Goal: Task Accomplishment & Management: Complete application form

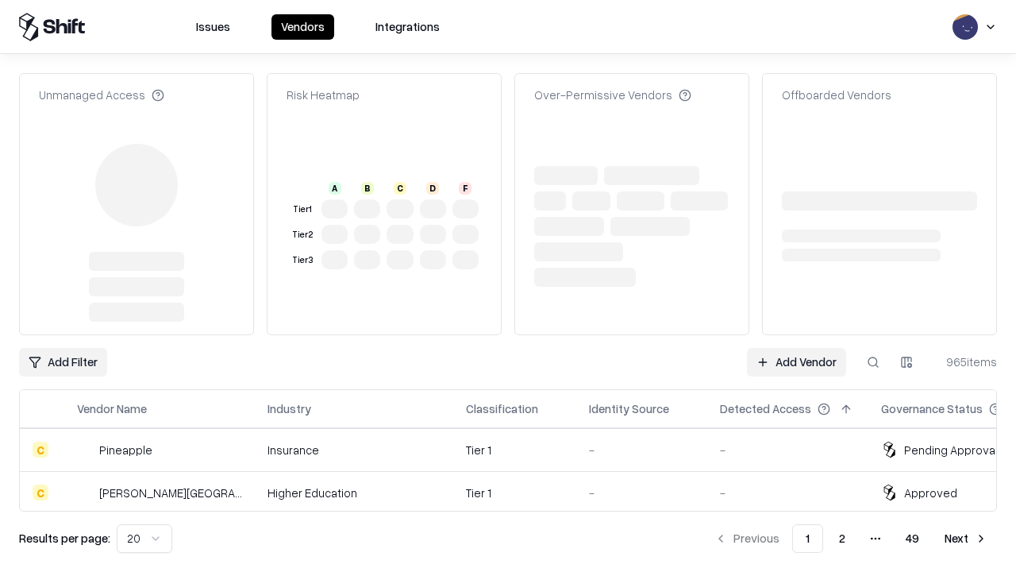
click at [796, 348] on link "Add Vendor" at bounding box center [796, 362] width 99 height 29
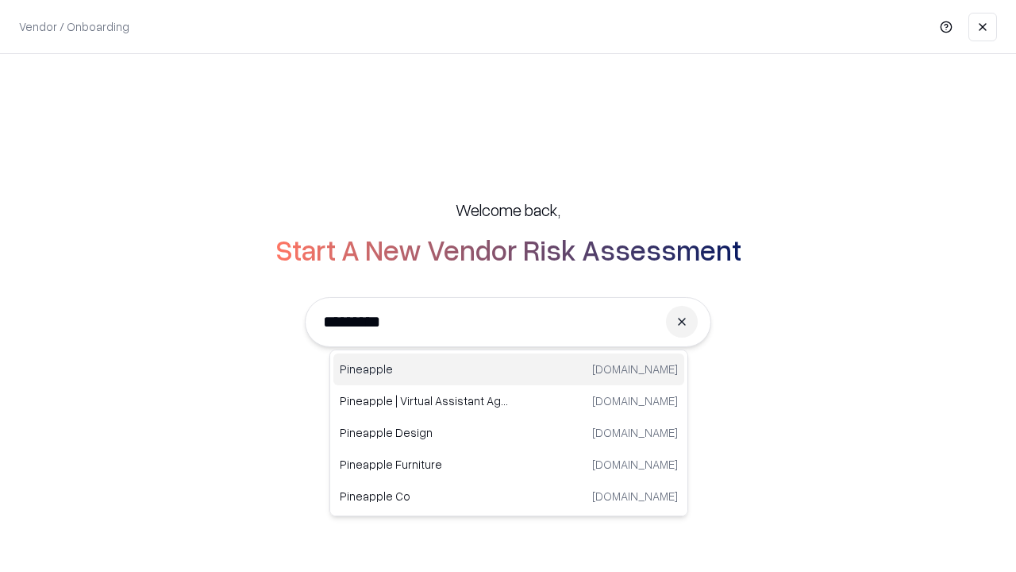
click at [509, 369] on div "Pineapple [DOMAIN_NAME]" at bounding box center [508, 369] width 351 height 32
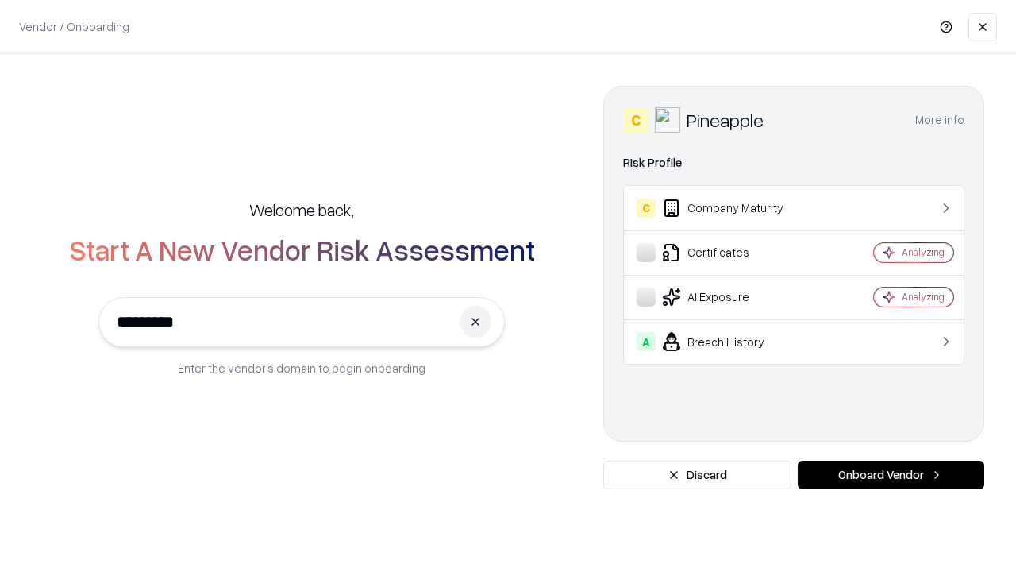
type input "*********"
click at [891, 475] on button "Onboard Vendor" at bounding box center [891, 474] width 187 height 29
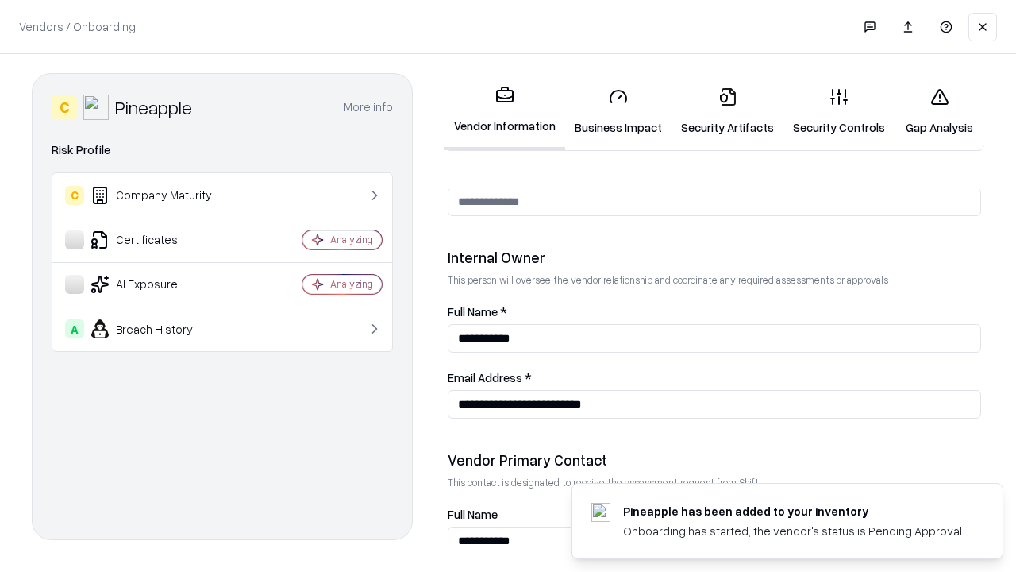
scroll to position [822, 0]
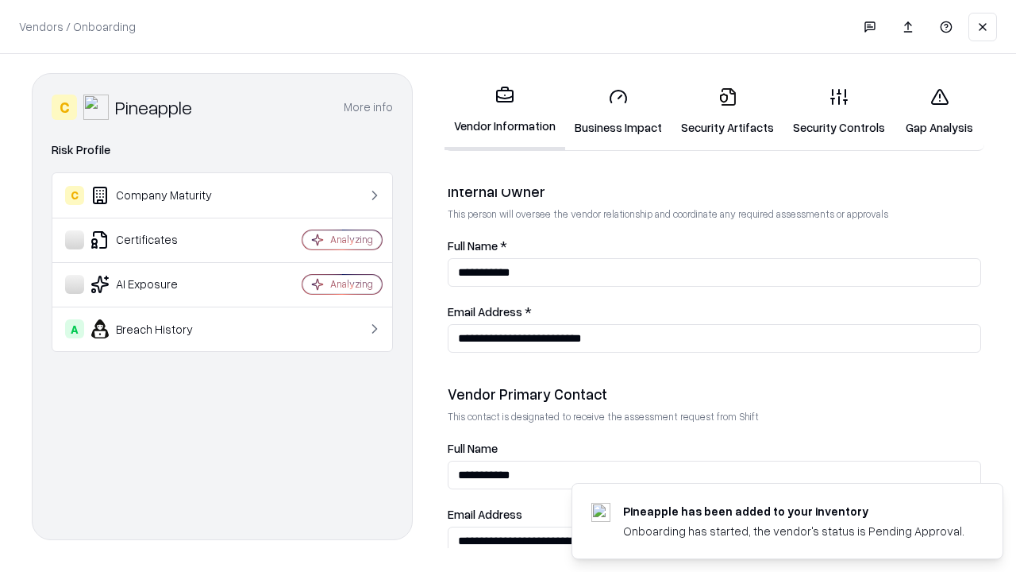
click at [727, 111] on link "Security Artifacts" at bounding box center [728, 112] width 112 height 74
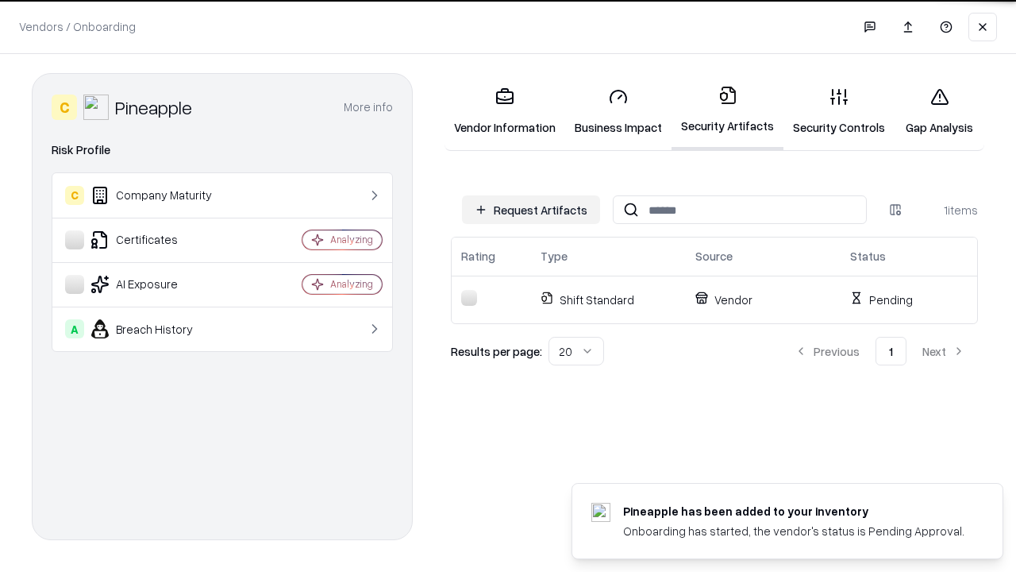
click at [531, 210] on button "Request Artifacts" at bounding box center [531, 209] width 138 height 29
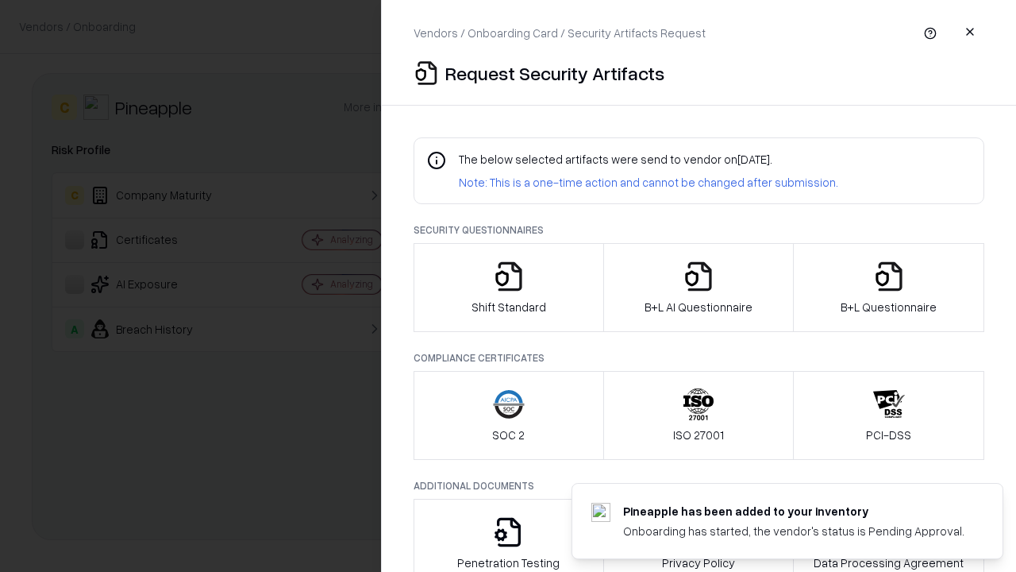
click at [888, 287] on icon "button" at bounding box center [889, 276] width 32 height 32
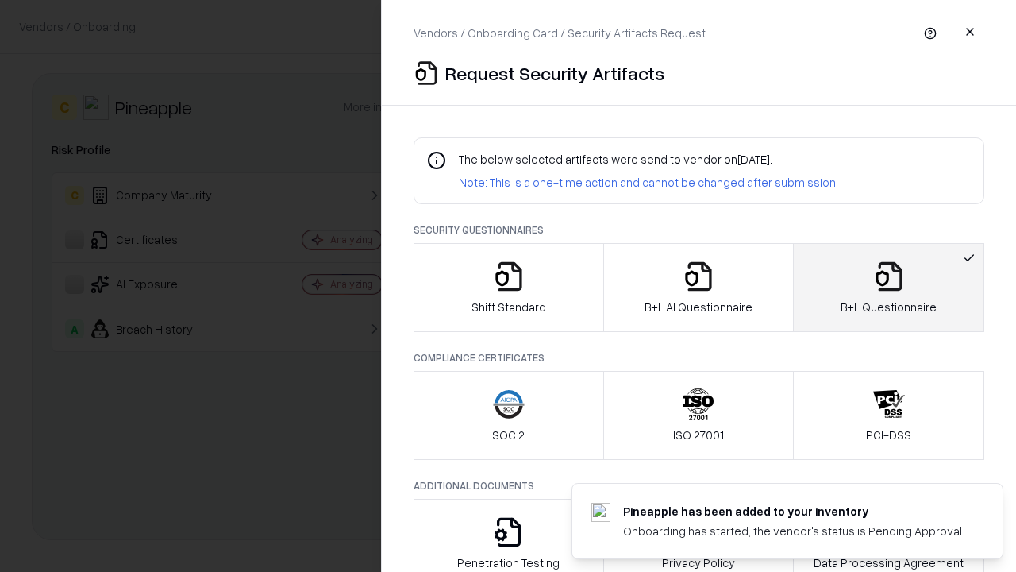
click at [698, 287] on icon "button" at bounding box center [699, 276] width 32 height 32
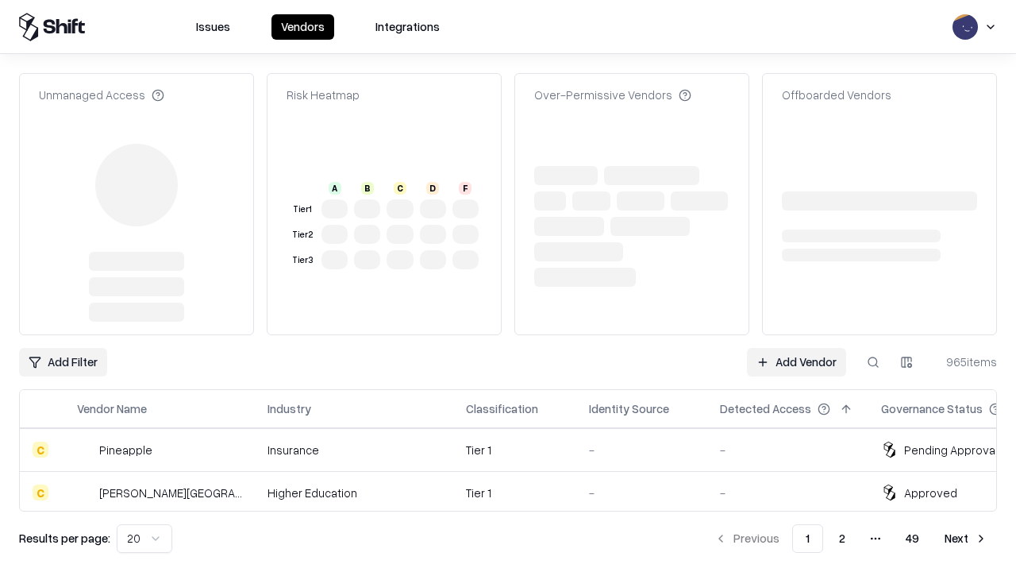
click at [796, 348] on link "Add Vendor" at bounding box center [796, 362] width 99 height 29
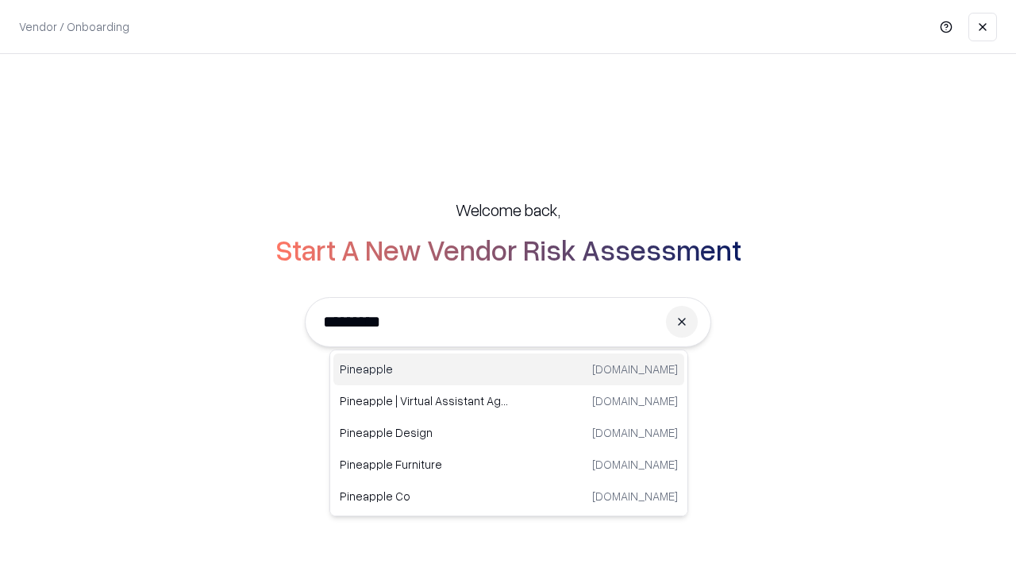
click at [509, 369] on div "Pineapple [DOMAIN_NAME]" at bounding box center [508, 369] width 351 height 32
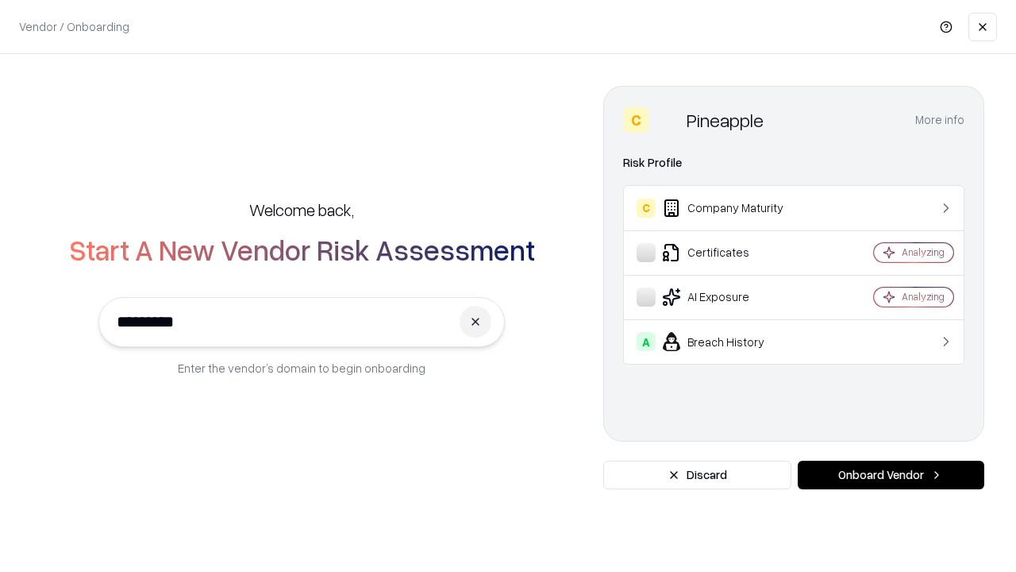
type input "*********"
click at [891, 475] on button "Onboard Vendor" at bounding box center [891, 474] width 187 height 29
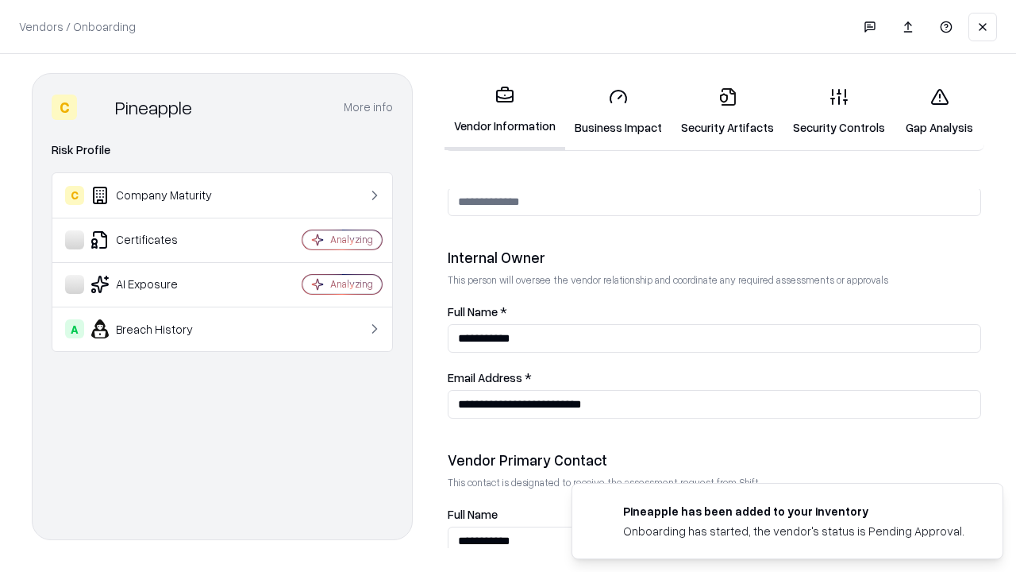
scroll to position [822, 0]
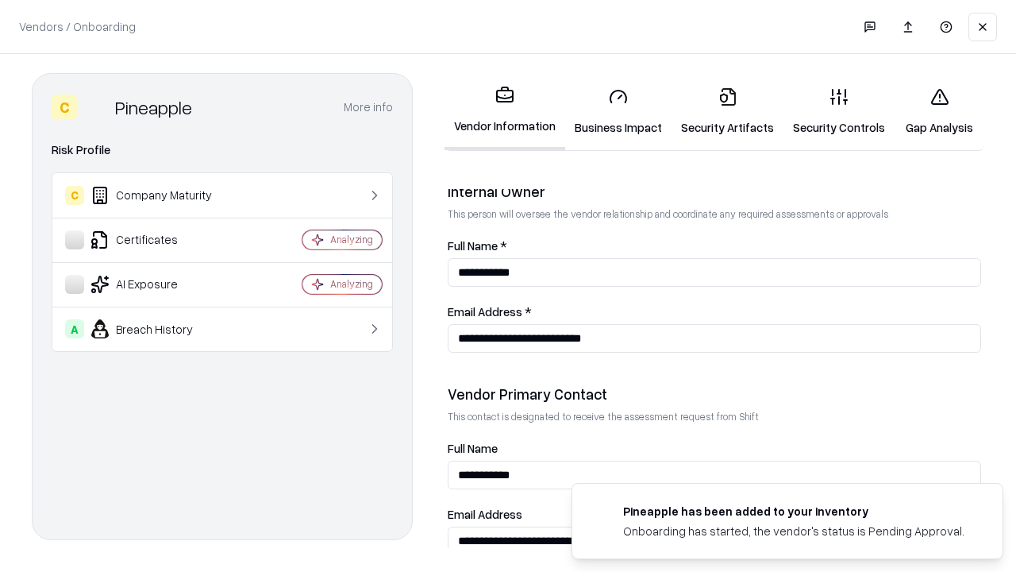
click at [939, 111] on link "Gap Analysis" at bounding box center [940, 112] width 90 height 74
